Goal: Information Seeking & Learning: Learn about a topic

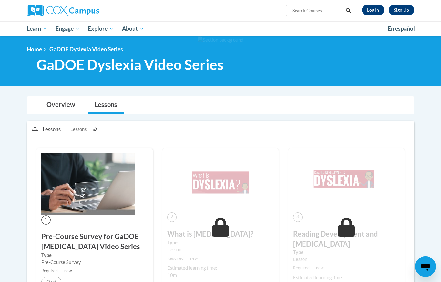
click at [379, 10] on link "Log In" at bounding box center [373, 10] width 22 height 10
click at [375, 12] on link "Log In" at bounding box center [373, 10] width 22 height 10
click at [374, 11] on link "Log In" at bounding box center [373, 10] width 22 height 10
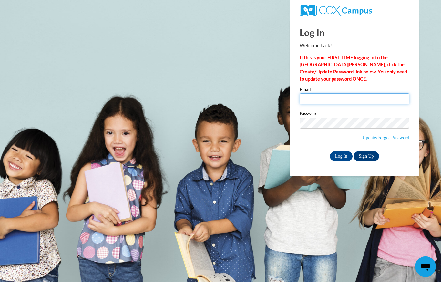
click at [321, 96] on input "Email" at bounding box center [355, 99] width 110 height 11
type input "920143313@student.ccga.edu"
click at [338, 156] on input "Log In" at bounding box center [341, 156] width 23 height 10
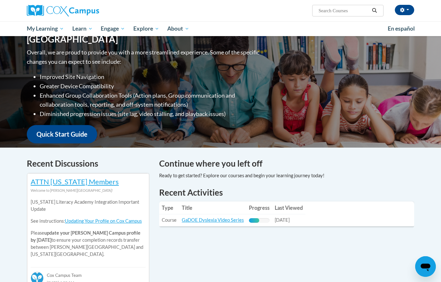
scroll to position [187, 0]
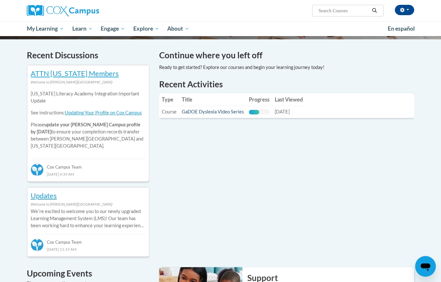
click at [219, 113] on link "GaDOE Dyslexia Video Series" at bounding box center [213, 111] width 62 height 5
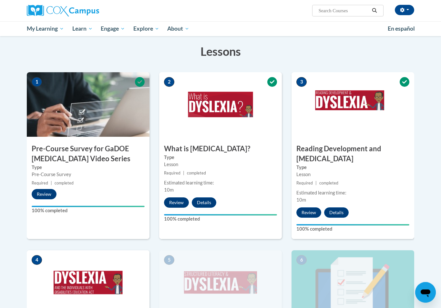
scroll to position [106, 0]
click at [172, 203] on button "Review" at bounding box center [176, 203] width 25 height 10
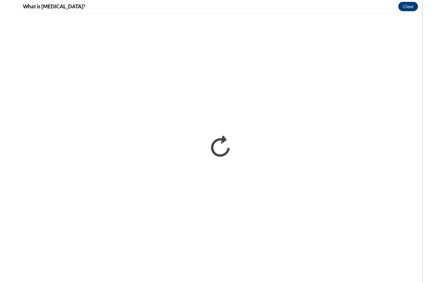
scroll to position [132, 0]
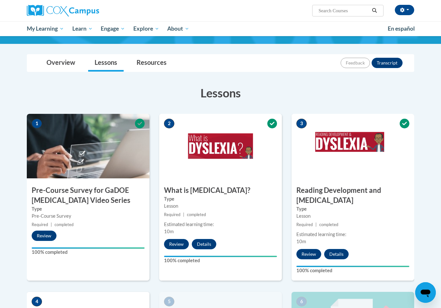
scroll to position [72, 0]
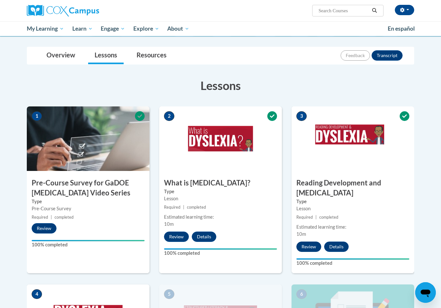
click at [305, 242] on button "Review" at bounding box center [308, 247] width 25 height 10
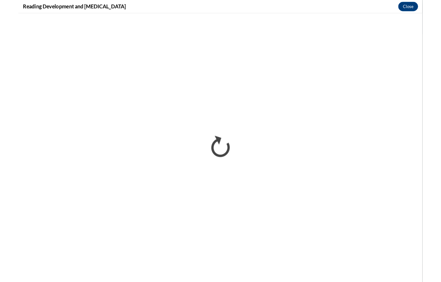
scroll to position [98, 0]
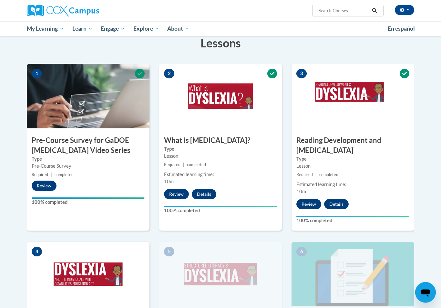
scroll to position [115, 0]
click at [307, 199] on button "Review" at bounding box center [308, 204] width 25 height 10
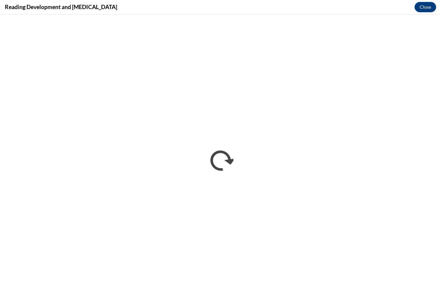
scroll to position [0, 0]
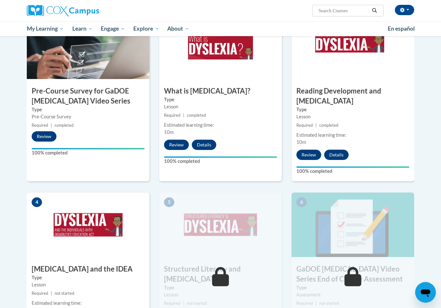
scroll to position [186, 0]
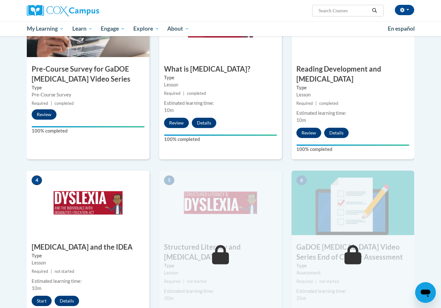
click at [40, 282] on button "Start" at bounding box center [42, 301] width 20 height 10
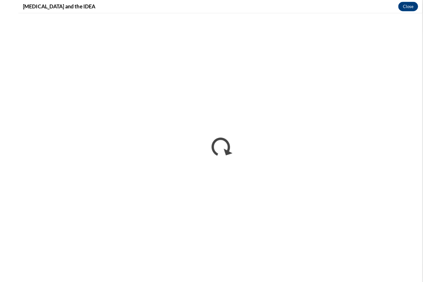
scroll to position [212, 0]
